Goal: Information Seeking & Learning: Learn about a topic

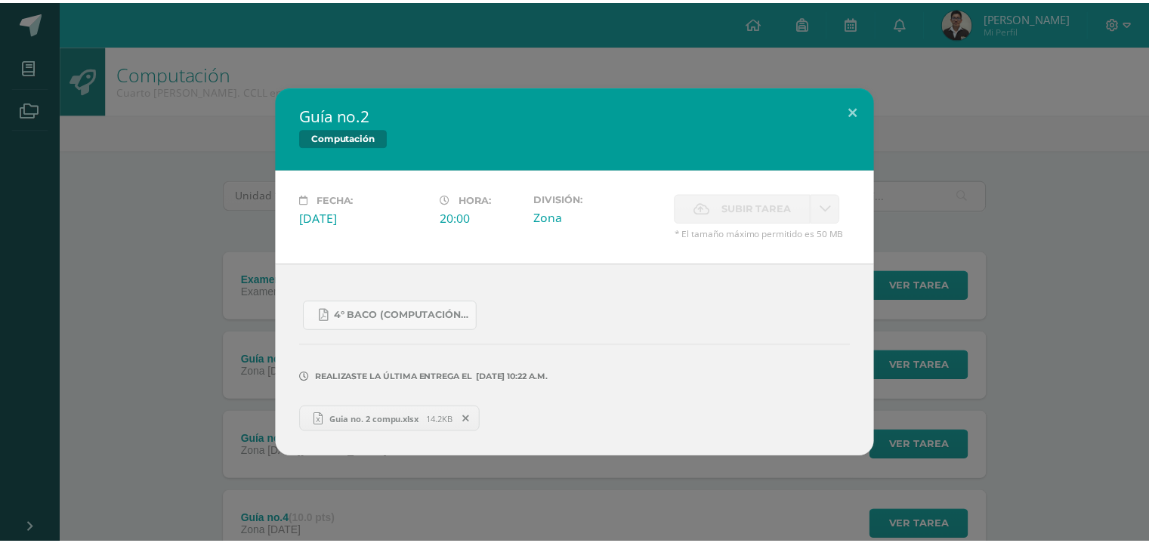
scroll to position [437, 0]
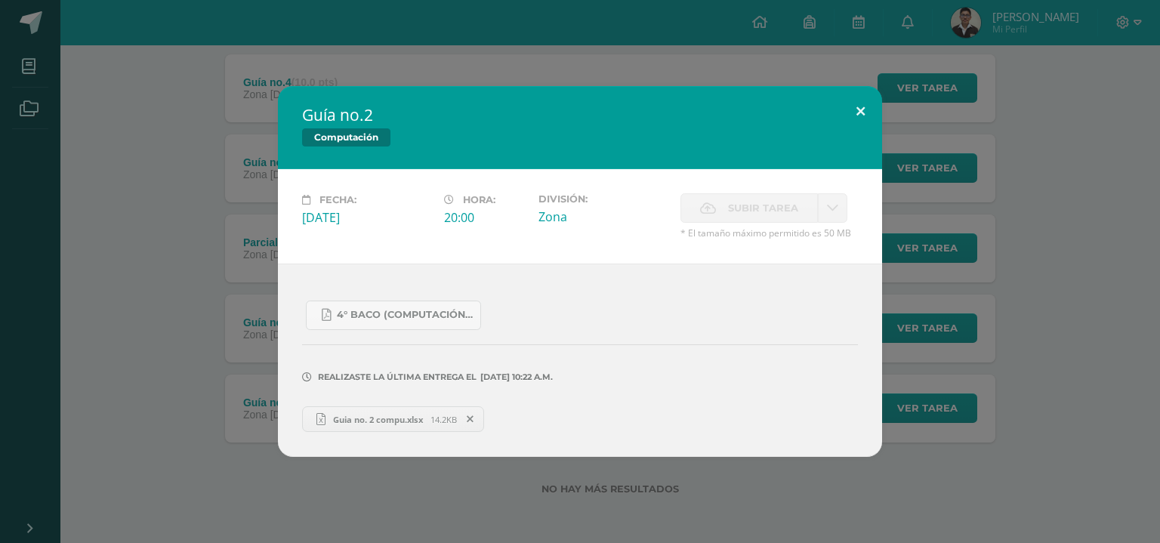
click at [849, 111] on button at bounding box center [860, 111] width 43 height 51
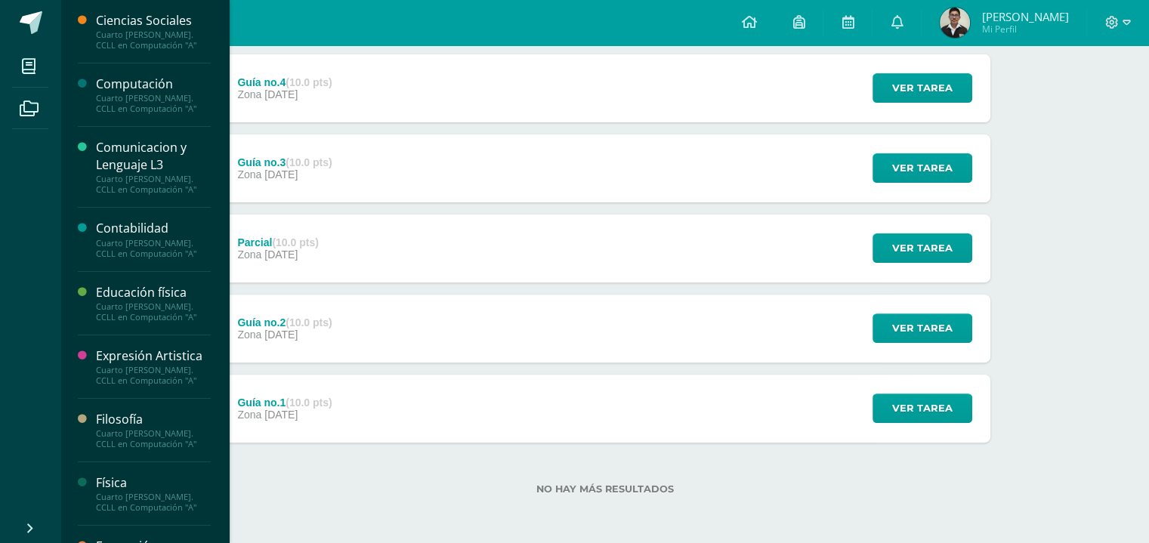
click at [106, 73] on div "Computación Cuarto [PERSON_NAME]. CCLL en Computación "A"" at bounding box center [144, 94] width 133 height 63
click at [121, 87] on div "Computación" at bounding box center [153, 84] width 115 height 17
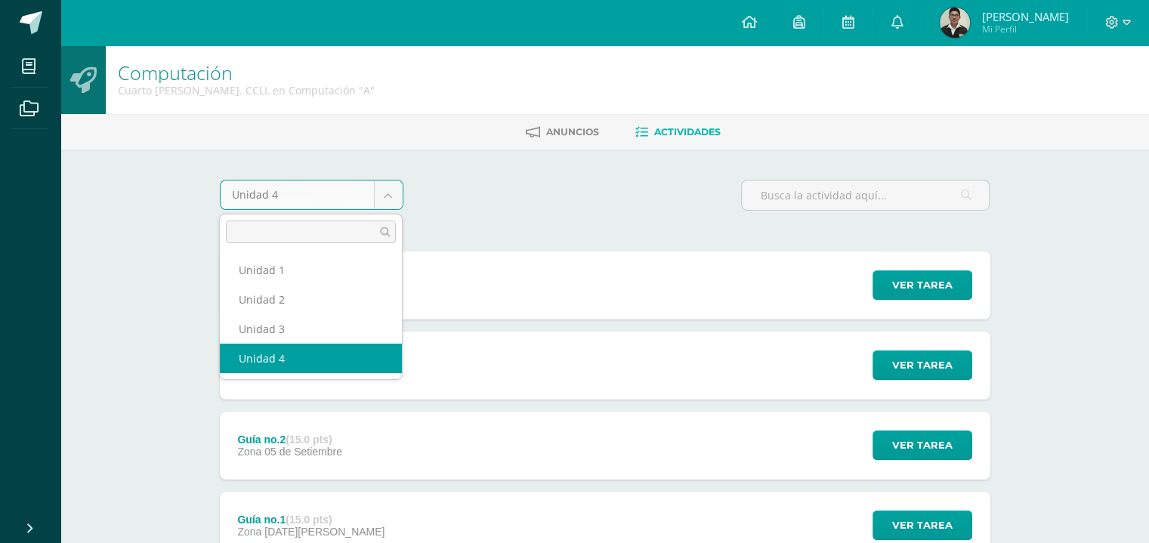
click at [387, 189] on body "Mis cursos Archivos Cerrar panel Ciencias Sociales Cuarto Bach. CCLL en Computa…" at bounding box center [574, 330] width 1149 height 660
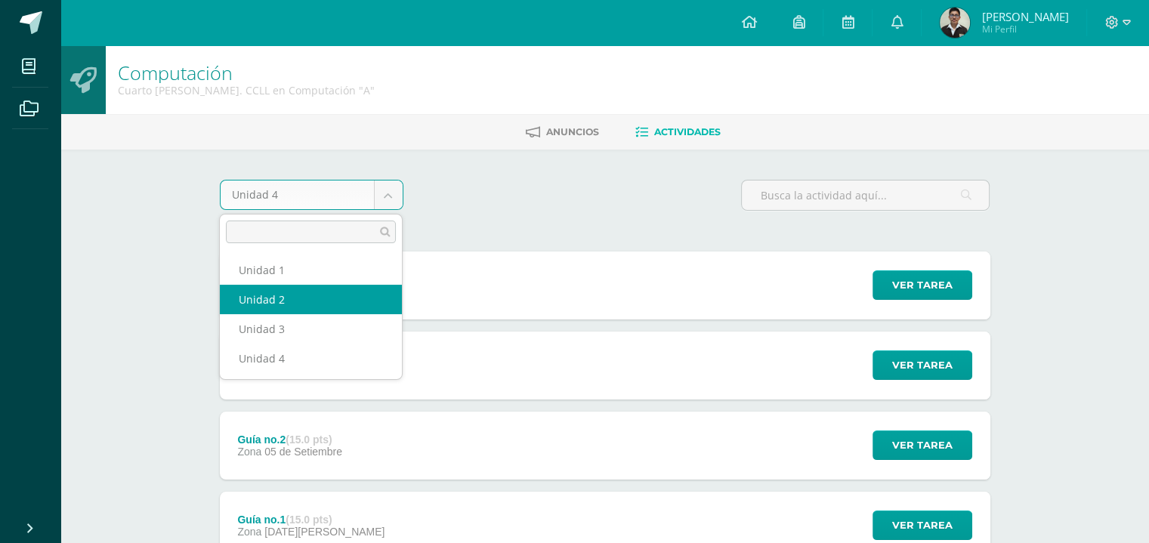
select select "Unidad 2"
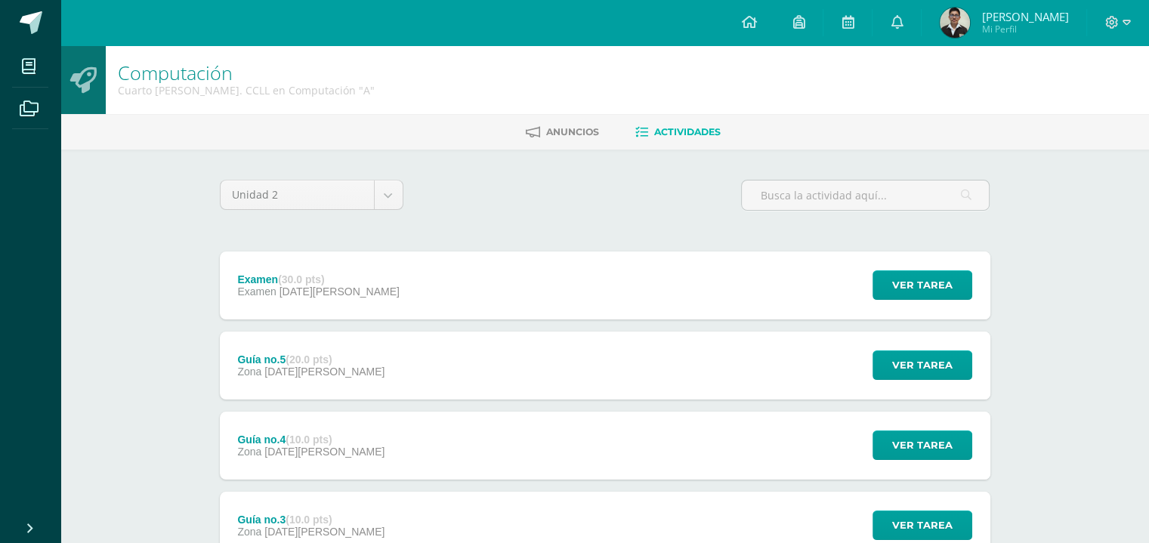
scroll to position [357, 0]
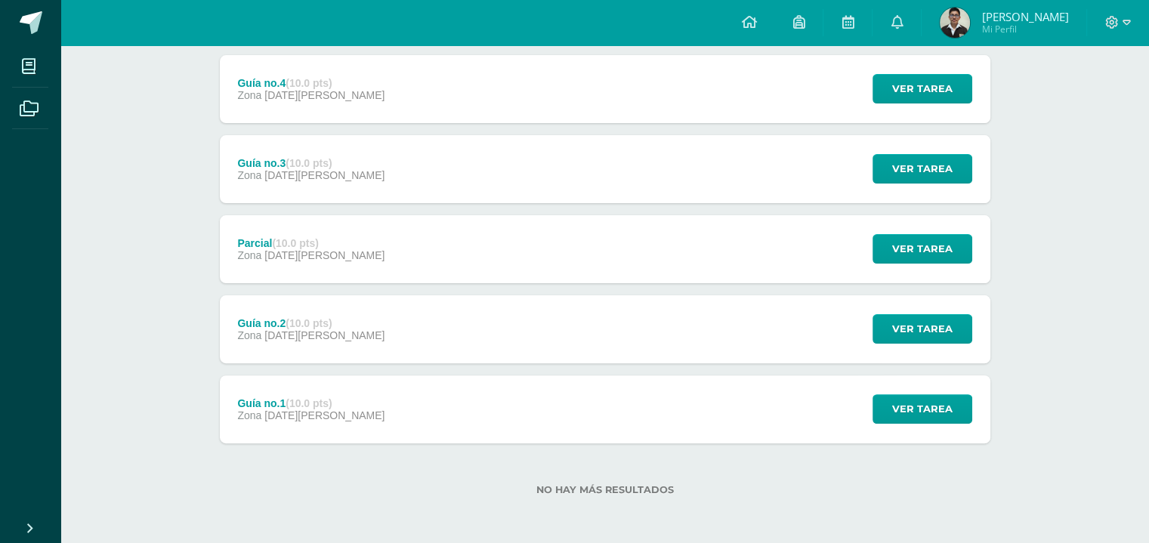
click at [344, 393] on div "Guía no.1 (10.0 pts) Zona 11 de Abril" at bounding box center [312, 409] width 184 height 68
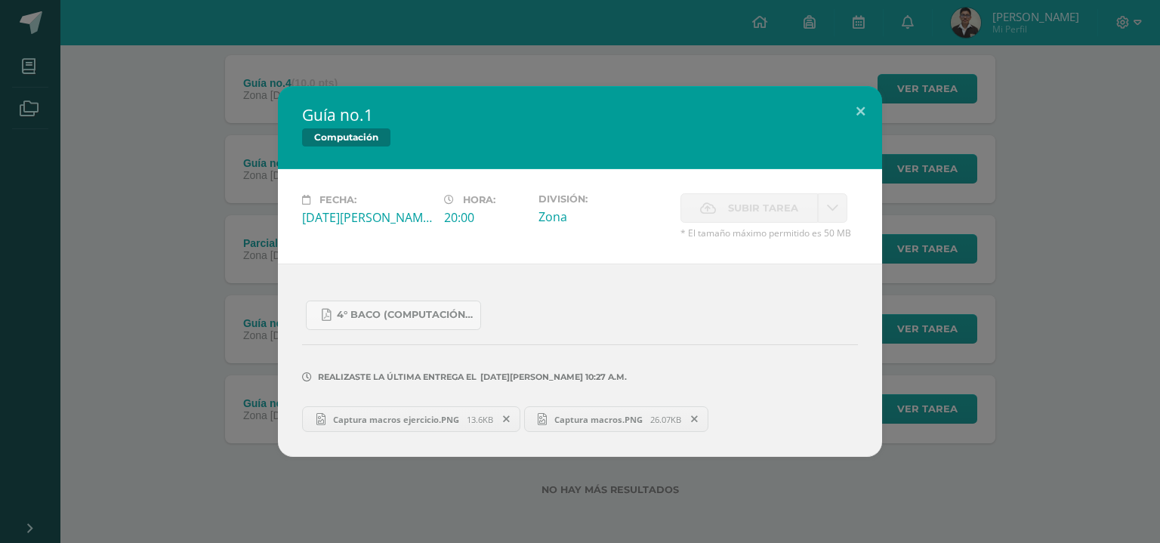
click at [406, 409] on link "Captura macros ejercicio.PNG 13.6KB" at bounding box center [411, 419] width 218 height 26
click at [846, 127] on button at bounding box center [860, 111] width 43 height 51
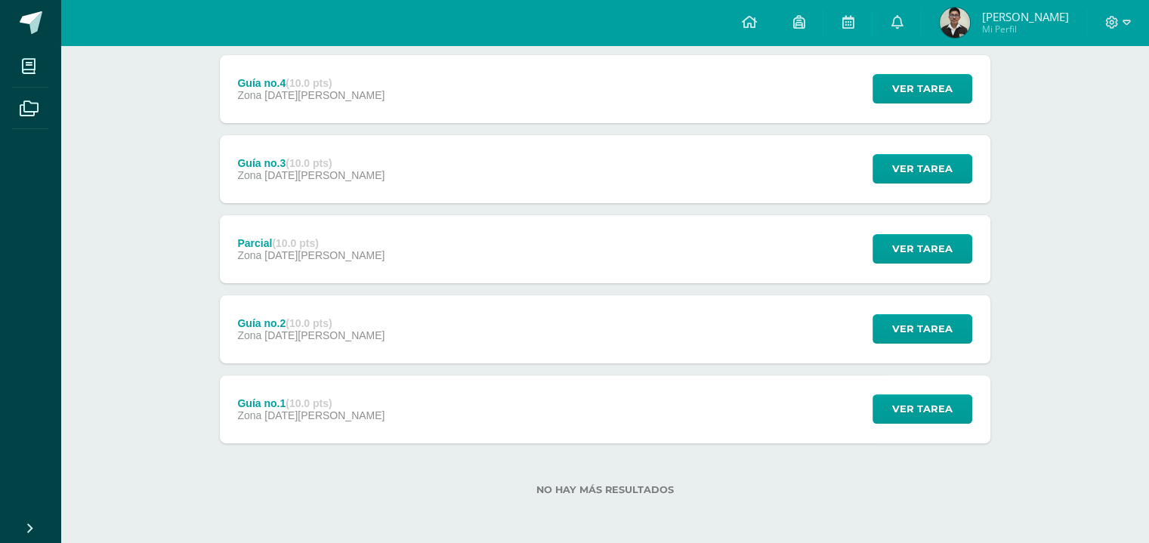
click at [453, 356] on div "Guía no.2 (10.0 pts) Zona 25 de Abril Ver tarea Guía no.2 Computación Cargando …" at bounding box center [605, 329] width 770 height 68
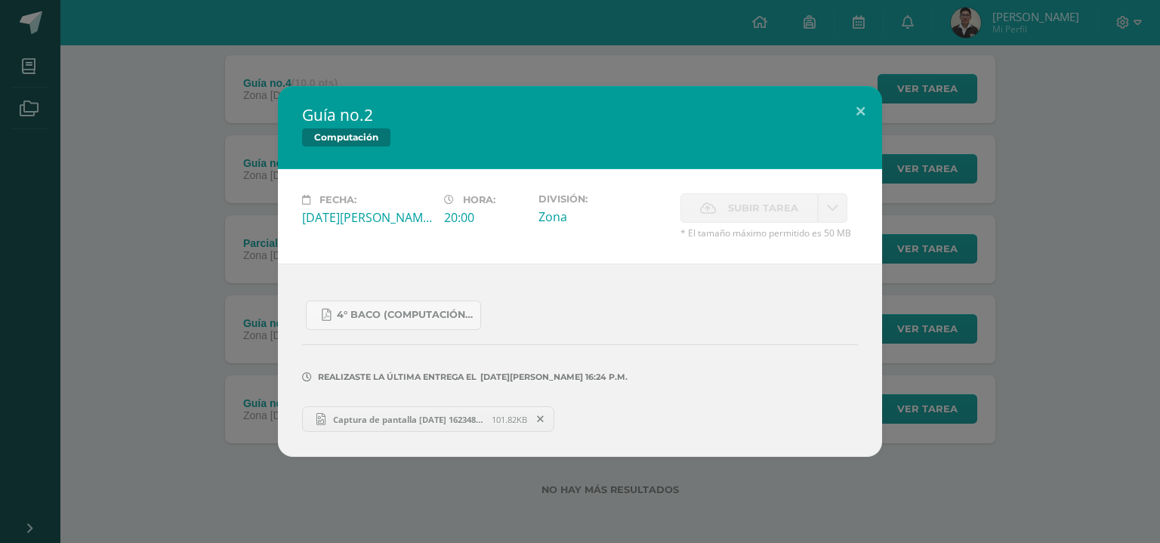
click at [448, 410] on link "Captura de pantalla 2025-04-25 162348 macros.png 101.82KB" at bounding box center [428, 419] width 252 height 26
click at [866, 108] on button at bounding box center [860, 111] width 43 height 51
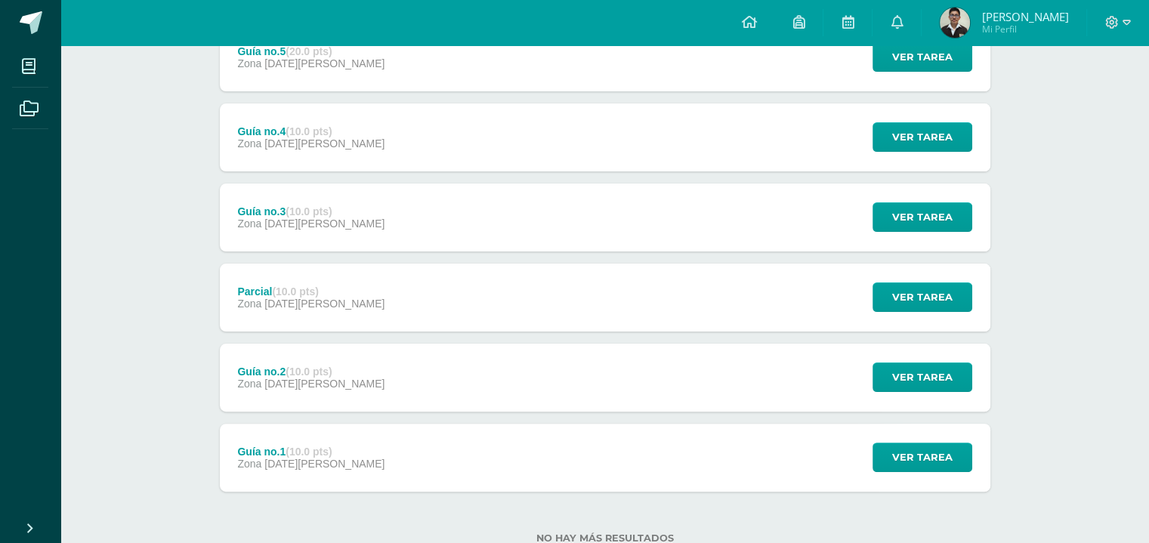
scroll to position [301, 0]
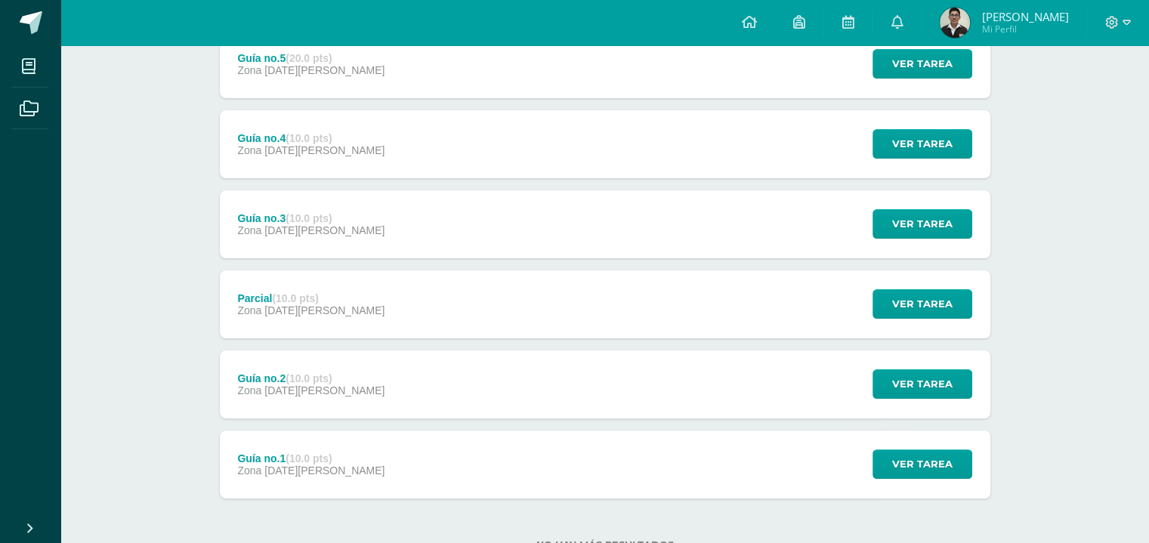
click at [589, 227] on div "Guía no.3 (10.0 pts) Zona 09 de Mayo Ver tarea Guía no.3 Computación Cargando c…" at bounding box center [605, 224] width 770 height 68
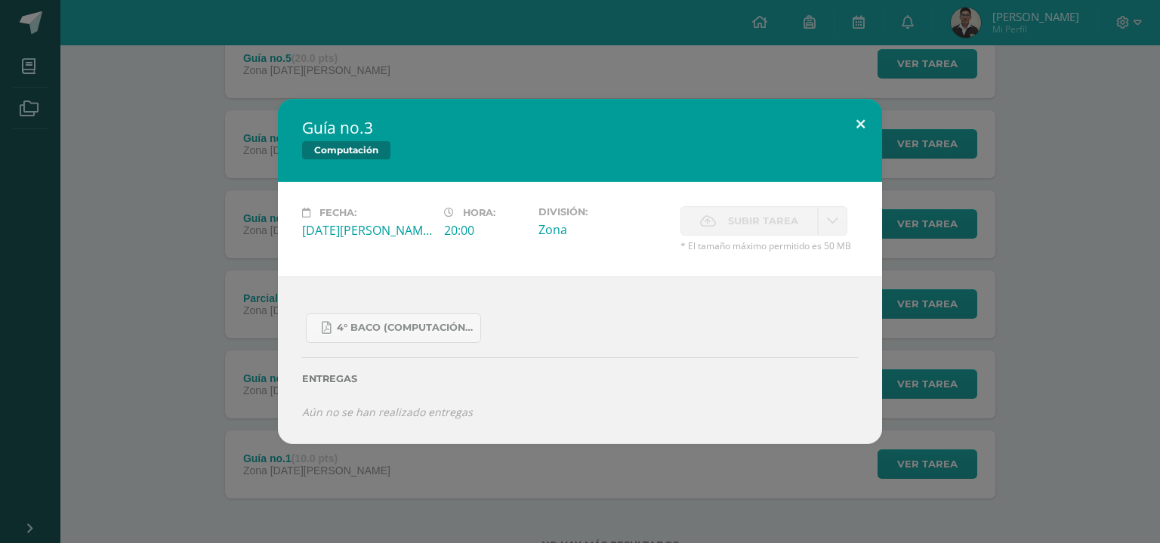
click at [873, 129] on button at bounding box center [860, 124] width 43 height 51
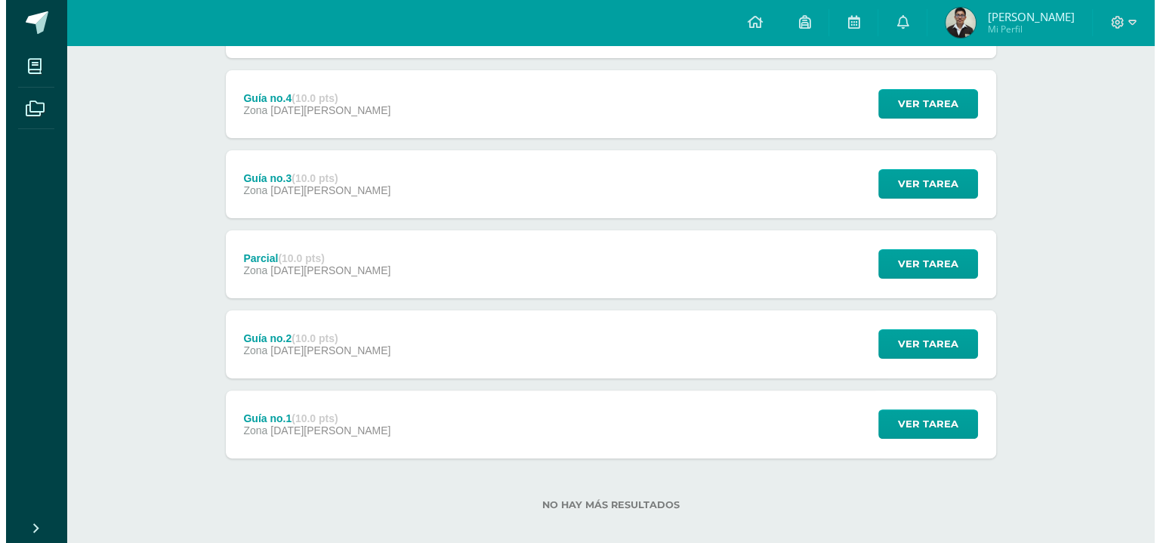
scroll to position [357, 0]
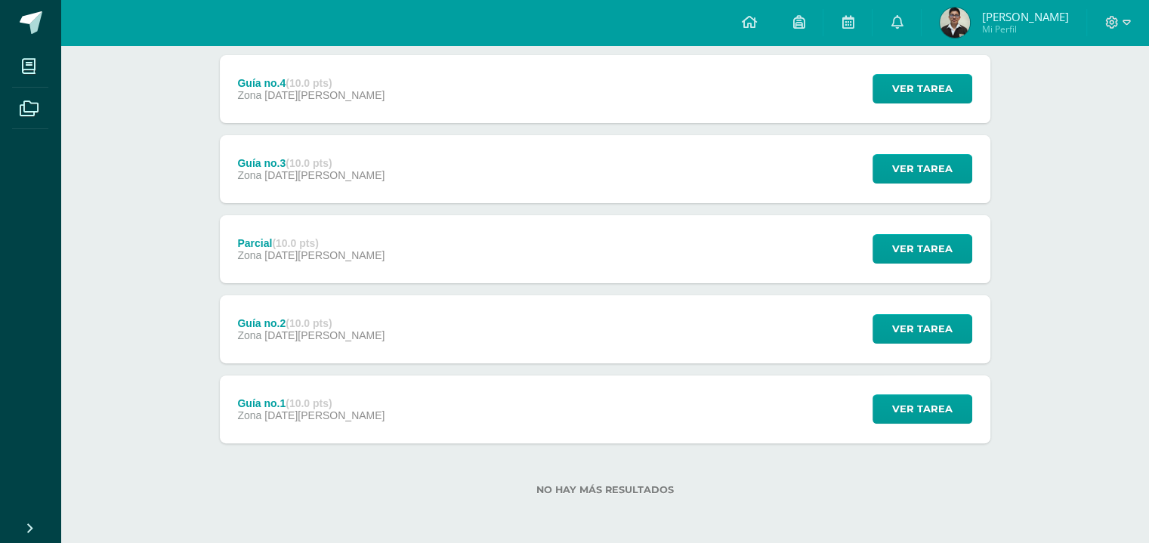
click at [441, 260] on div "Parcial (10.0 pts) Zona 30 de Abril Ver tarea Parcial Computación Cargando cont…" at bounding box center [605, 249] width 770 height 68
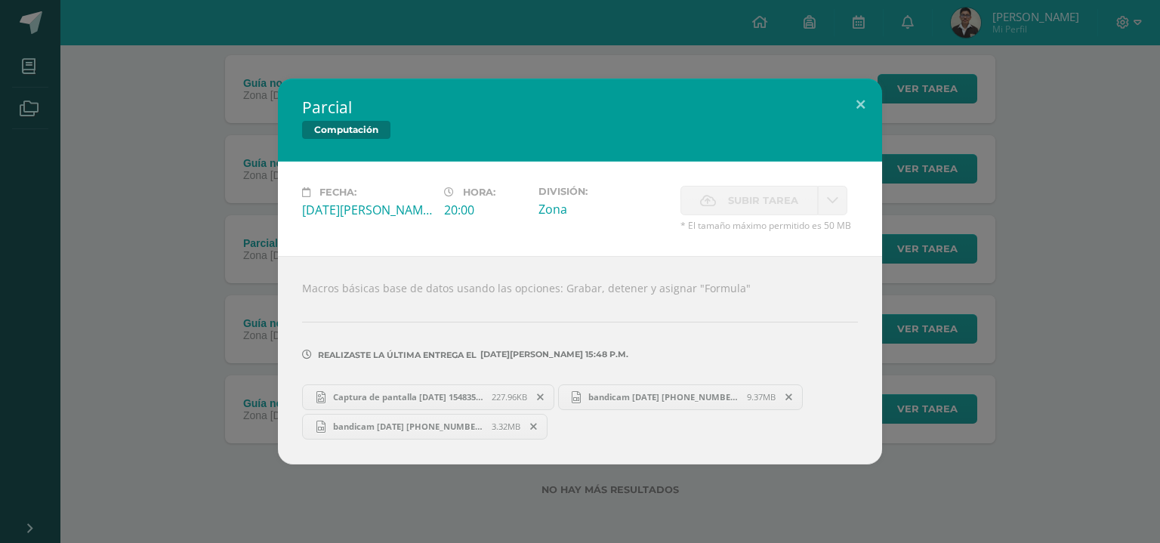
click at [447, 424] on span "bandicam 2025-04-30 15-42-16-308.mp4" at bounding box center [409, 426] width 166 height 11
click at [653, 391] on span "bandicam 2025-04-30 15-32-11-323.mp4" at bounding box center [664, 396] width 166 height 11
click at [860, 104] on button at bounding box center [860, 104] width 43 height 51
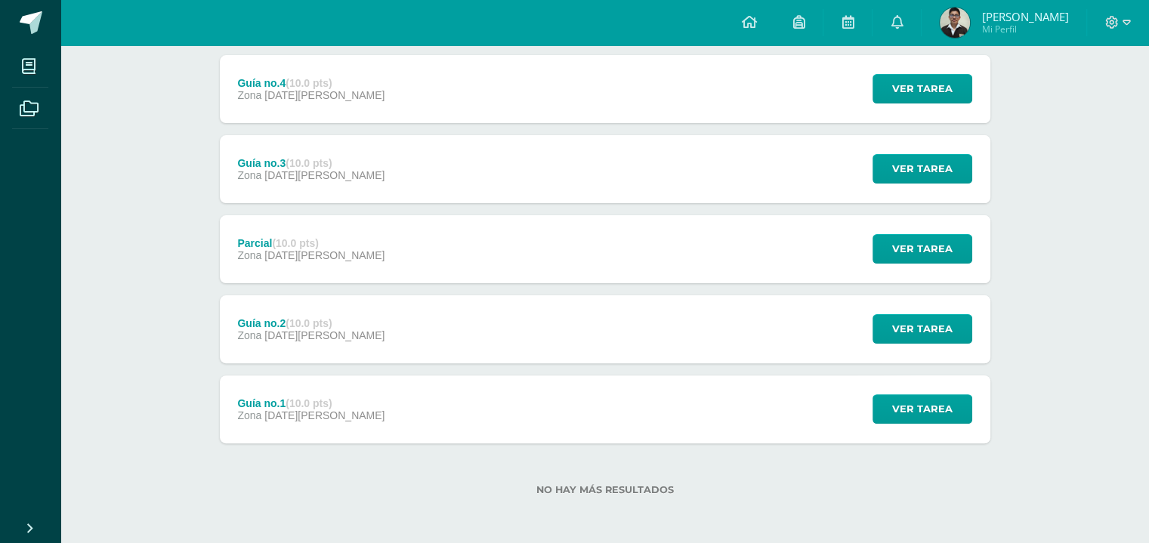
click at [565, 318] on div "Guía no.2 (10.0 pts) Zona 25 de Abril Ver tarea Guía no.2 Computación Fecha: Vi…" at bounding box center [605, 329] width 770 height 68
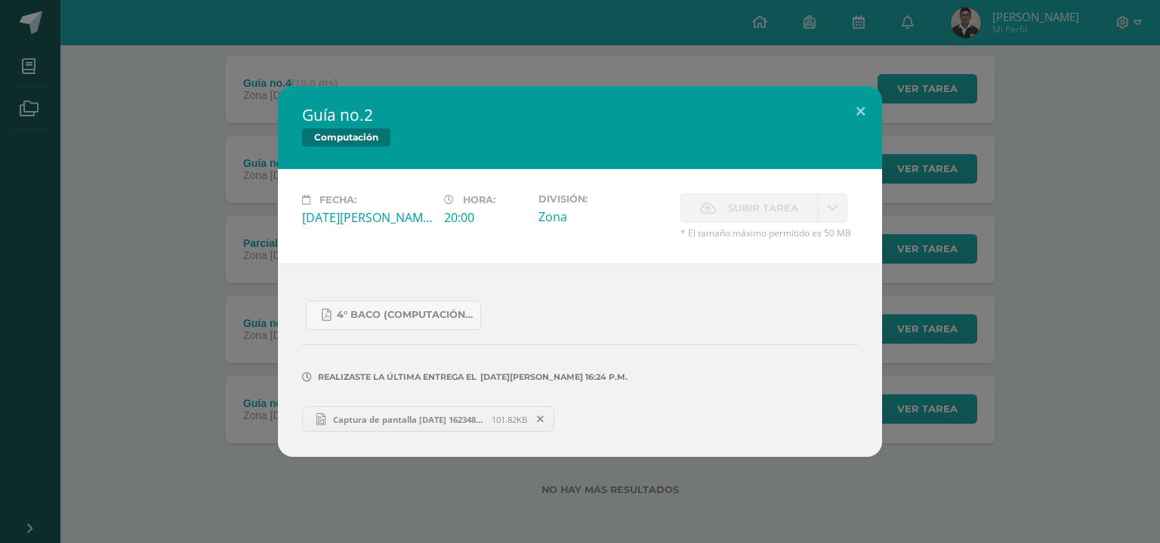
click at [428, 428] on link "Captura de pantalla 2025-04-25 162348 macros.png 101.82KB" at bounding box center [428, 419] width 252 height 26
